Goal: Navigation & Orientation: Go to known website

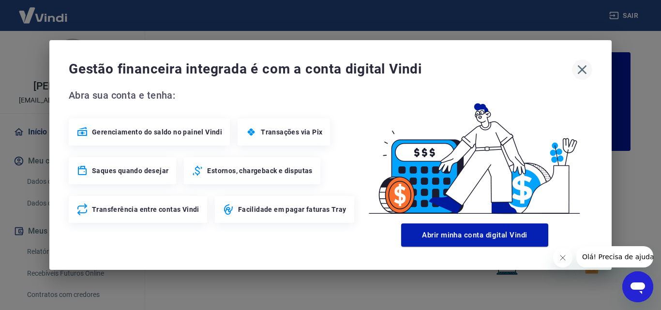
click at [589, 70] on icon "button" at bounding box center [582, 69] width 15 height 15
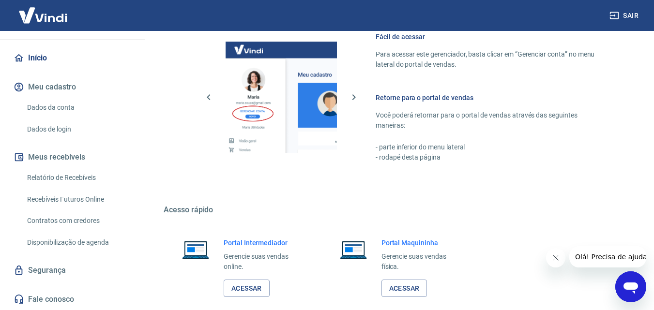
scroll to position [584, 0]
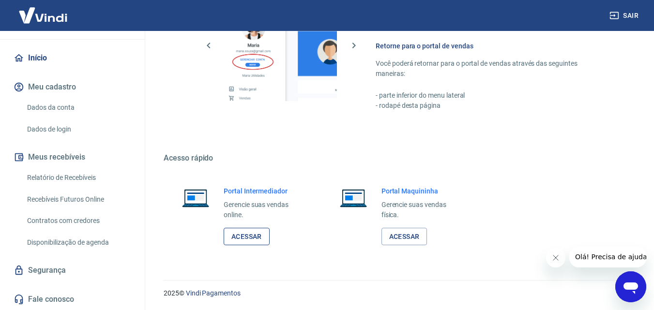
click at [248, 239] on link "Acessar" at bounding box center [247, 237] width 46 height 18
